Goal: Navigation & Orientation: Find specific page/section

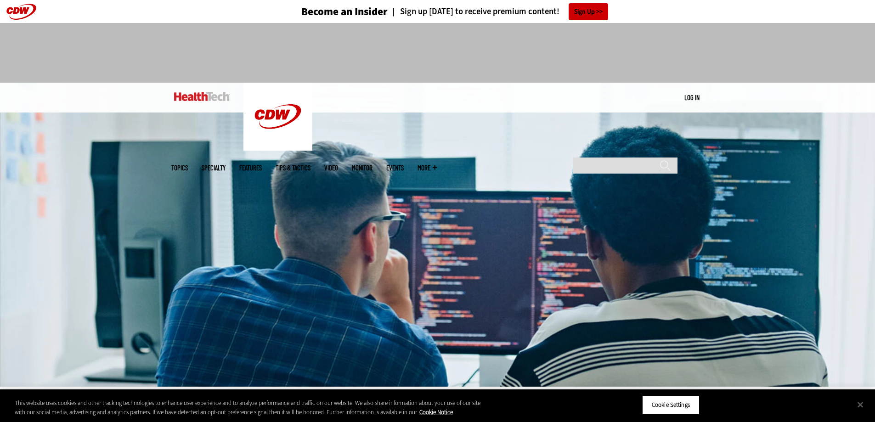
click at [437, 164] on span "More" at bounding box center [427, 167] width 19 height 7
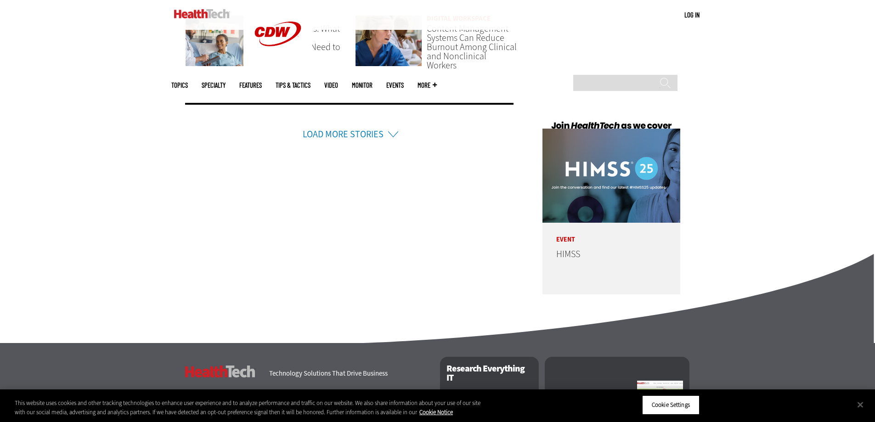
scroll to position [2311, 0]
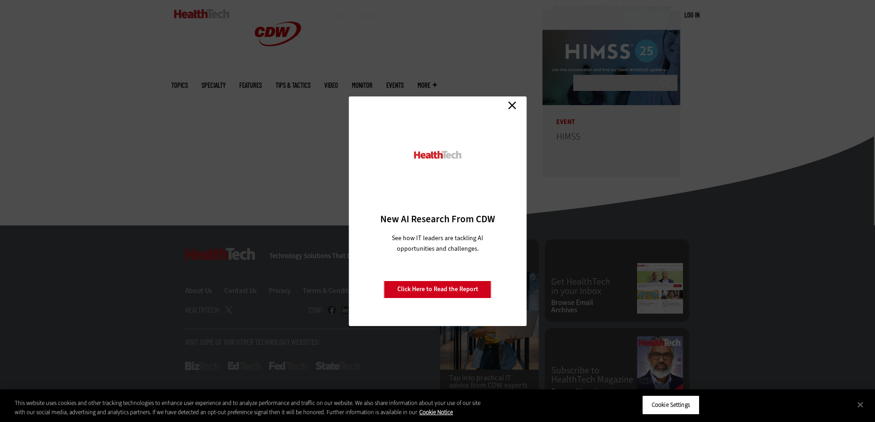
click at [514, 106] on link "Close" at bounding box center [512, 106] width 14 height 14
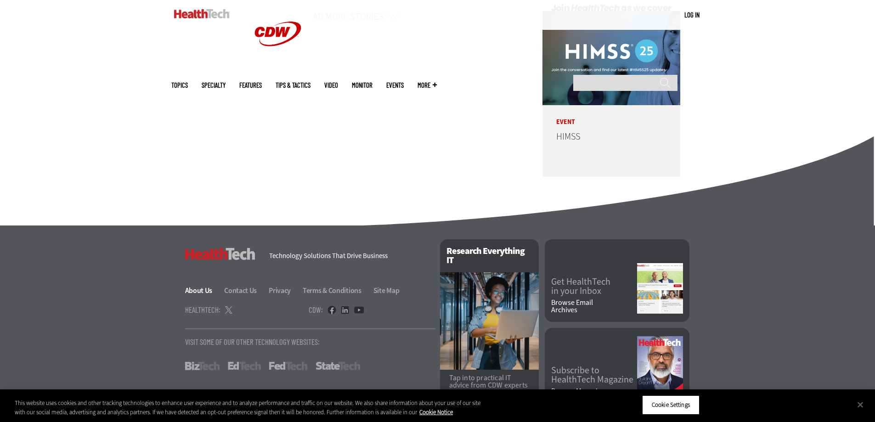
click at [199, 286] on link "About Us" at bounding box center [204, 291] width 38 height 10
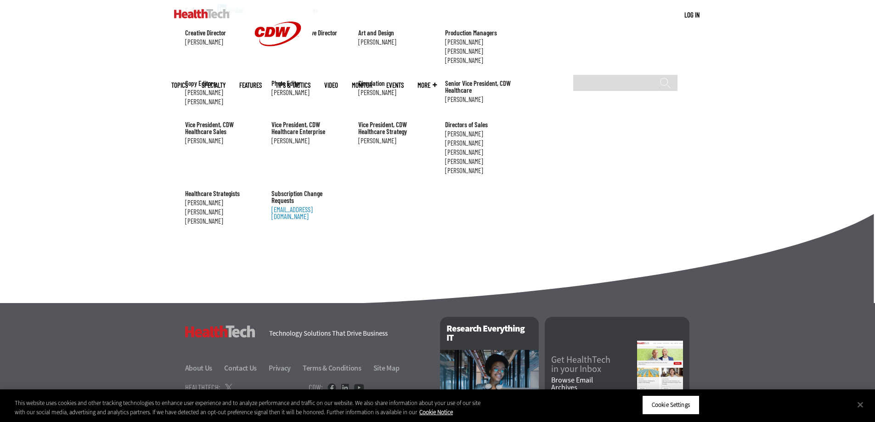
scroll to position [1026, 0]
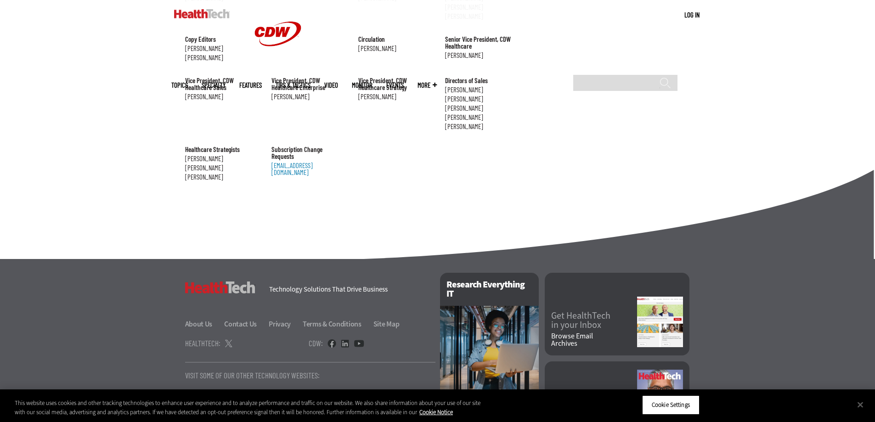
click at [288, 396] on link "FedTech" at bounding box center [288, 400] width 38 height 8
